Goal: Use online tool/utility

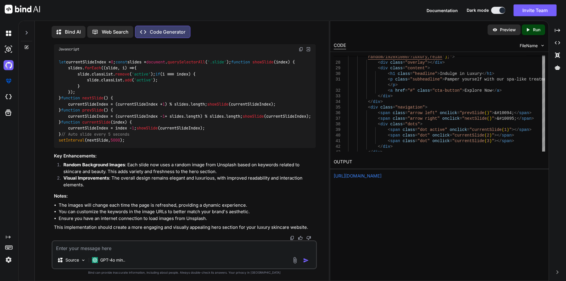
scroll to position [3, 0]
click at [112, 260] on p "GPT-4o min.." at bounding box center [112, 259] width 25 height 6
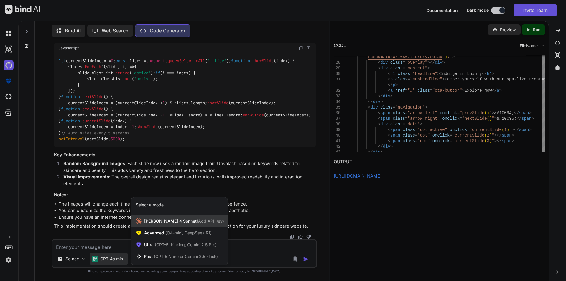
click at [149, 218] on div "[PERSON_NAME] 4 Sonnet (Add API Key)" at bounding box center [179, 221] width 96 height 12
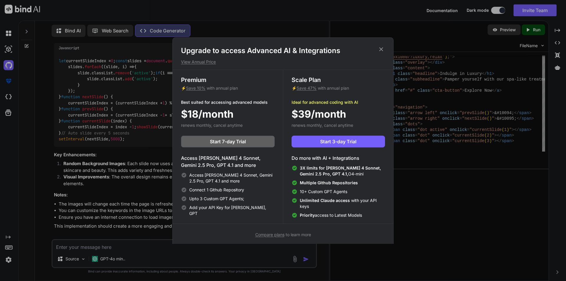
click at [380, 50] on icon at bounding box center [381, 49] width 6 height 6
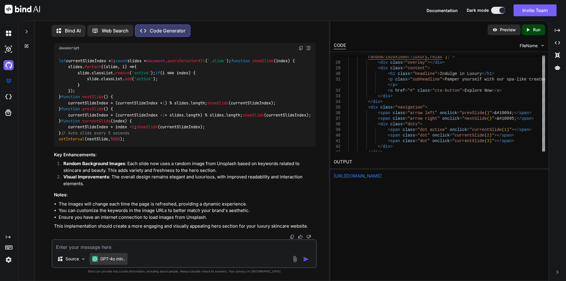
click at [109, 259] on p "GPT-4o min.." at bounding box center [112, 259] width 25 height 6
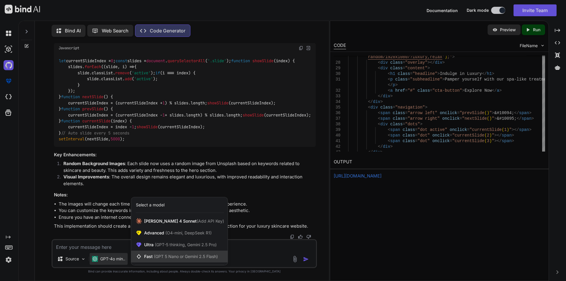
click at [154, 259] on span "(GPT 5 Nano or Gemini 2.5 Flash)" at bounding box center [186, 256] width 64 height 5
type textarea "x"
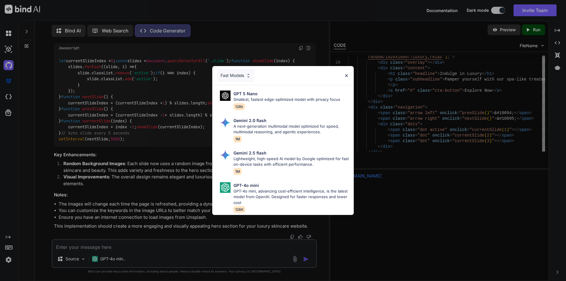
click at [349, 73] on img at bounding box center [346, 75] width 5 height 5
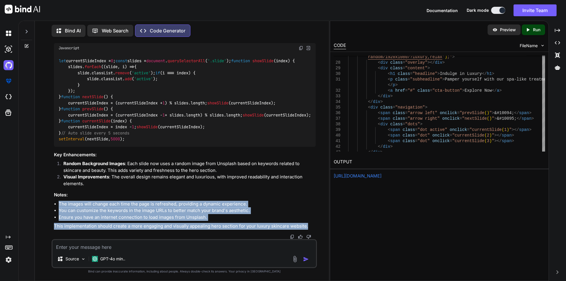
drag, startPoint x: 309, startPoint y: 225, endPoint x: 49, endPoint y: 189, distance: 263.1
click at [49, 190] on div "You Code Generator To create a hero section for a luxury skincare website with …" at bounding box center [185, 161] width 290 height 239
click at [49, 189] on div "You Code Generator To create a hero section for a luxury skincare website with …" at bounding box center [185, 161] width 290 height 239
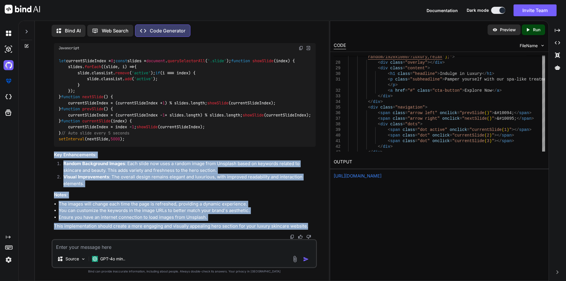
drag, startPoint x: 52, startPoint y: 152, endPoint x: 312, endPoint y: 224, distance: 270.0
click at [312, 224] on div "You Code Generator To create a hero section for a luxury skincare website with …" at bounding box center [185, 161] width 266 height 239
click at [312, 224] on p "This implementation should create a more engaging and visually appealing hero s…" at bounding box center [185, 226] width 262 height 7
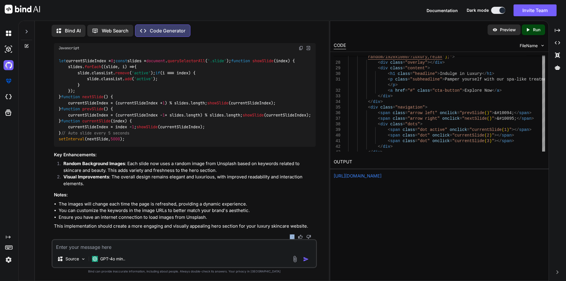
click at [312, 224] on p "This implementation should create a more engaging and visually appealing hero s…" at bounding box center [185, 226] width 262 height 7
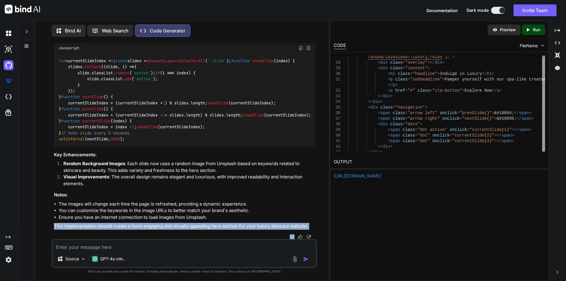
click at [312, 224] on p "This implementation should create a more engaging and visually appealing hero s…" at bounding box center [185, 226] width 262 height 7
